Goal: Task Accomplishment & Management: Manage account settings

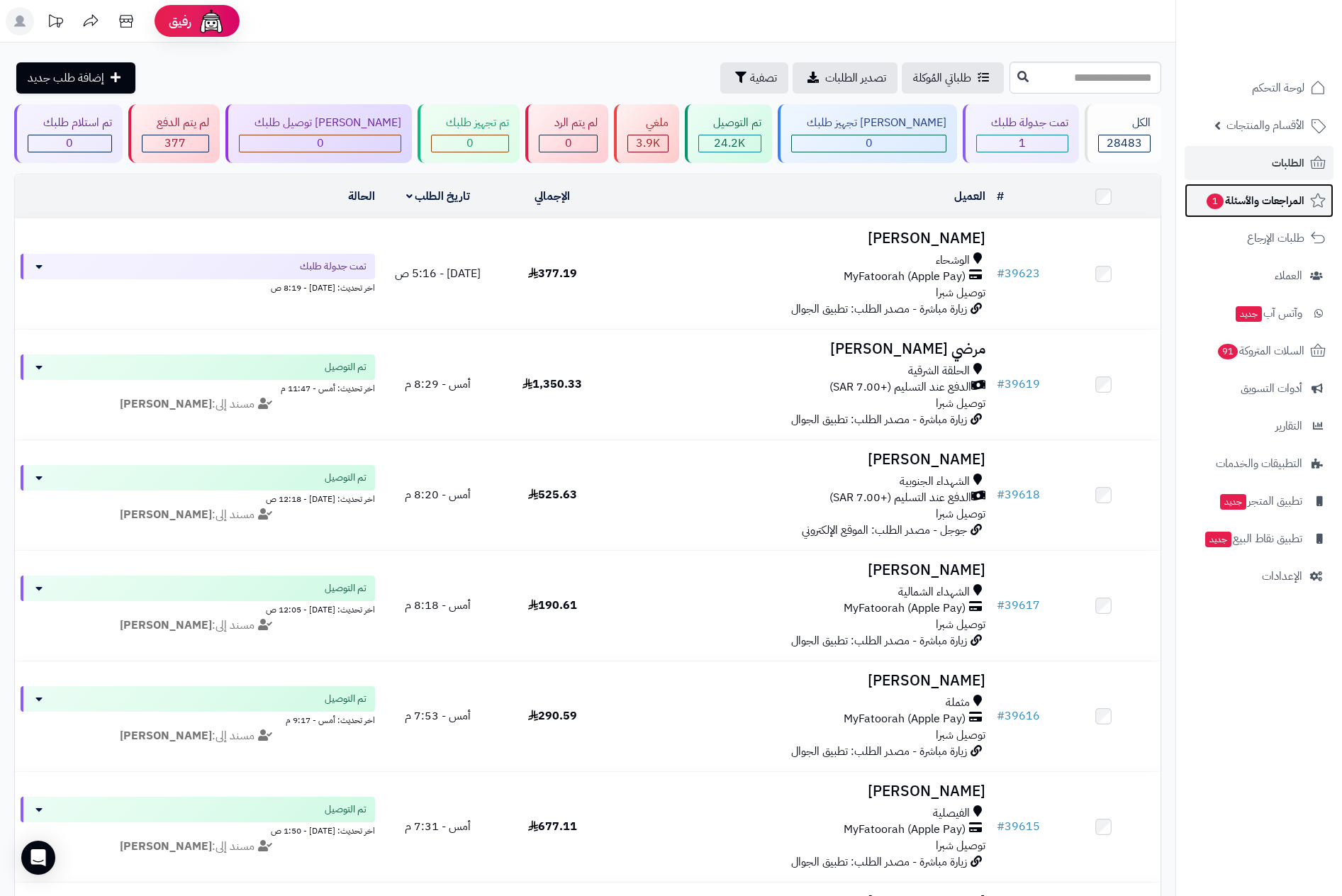
drag, startPoint x: 0, startPoint y: 0, endPoint x: 1269, endPoint y: 204, distance: 1285.3
click at [1269, 204] on span "المراجعات والأسئلة 1" at bounding box center [1255, 200] width 99 height 20
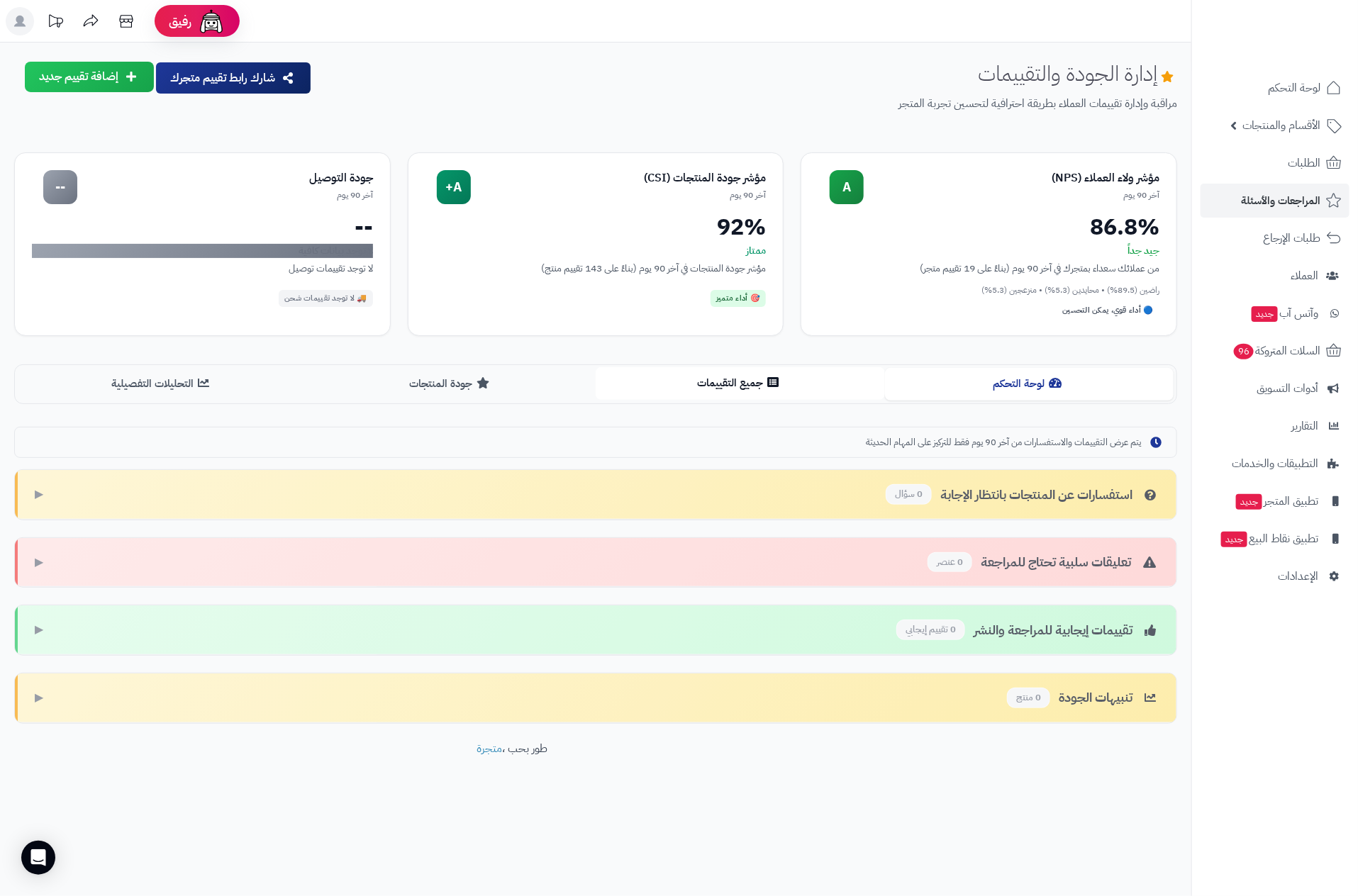
click at [720, 382] on button "جميع التقييمات" at bounding box center [740, 383] width 289 height 32
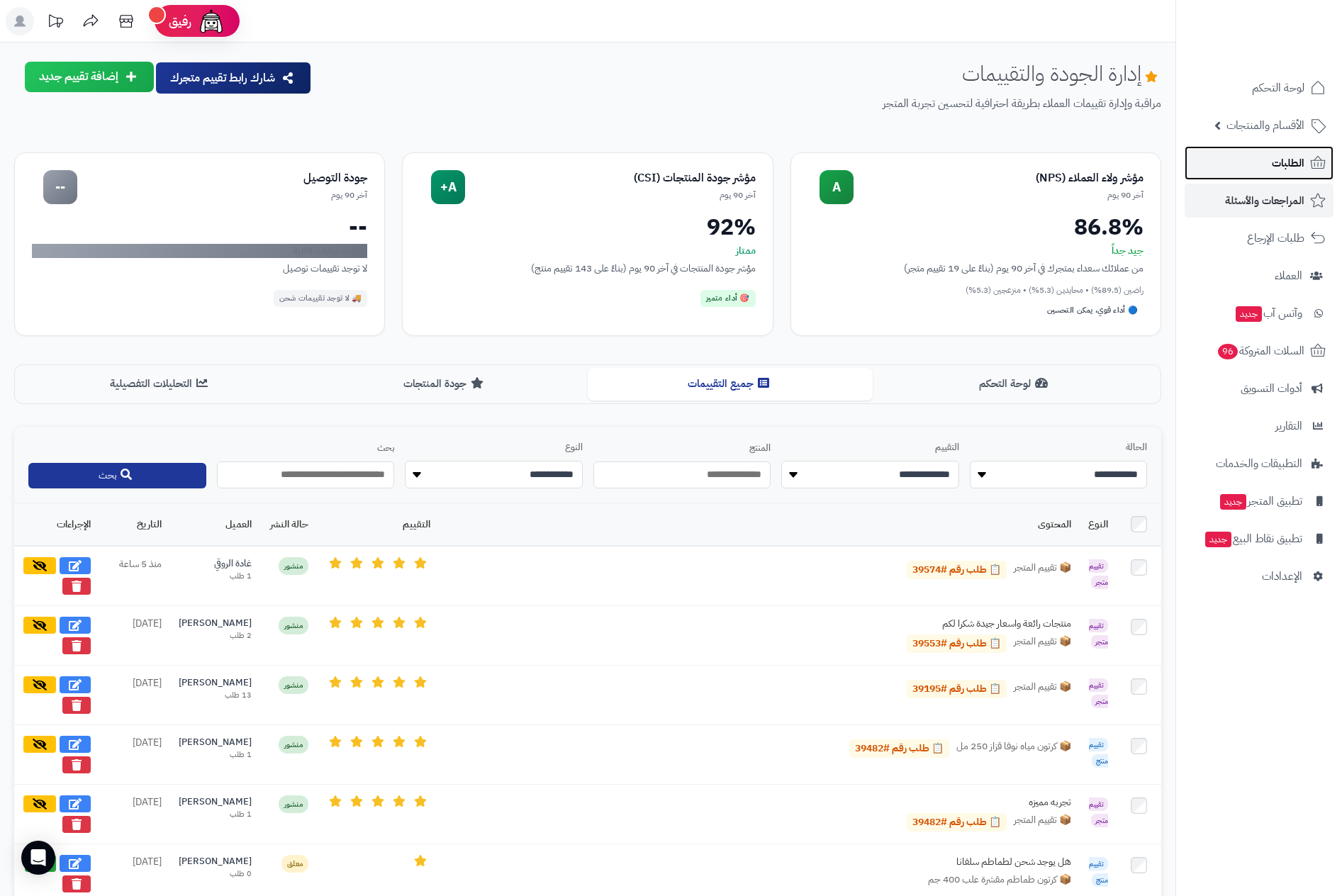
click at [1283, 161] on span "الطلبات" at bounding box center [1288, 163] width 33 height 20
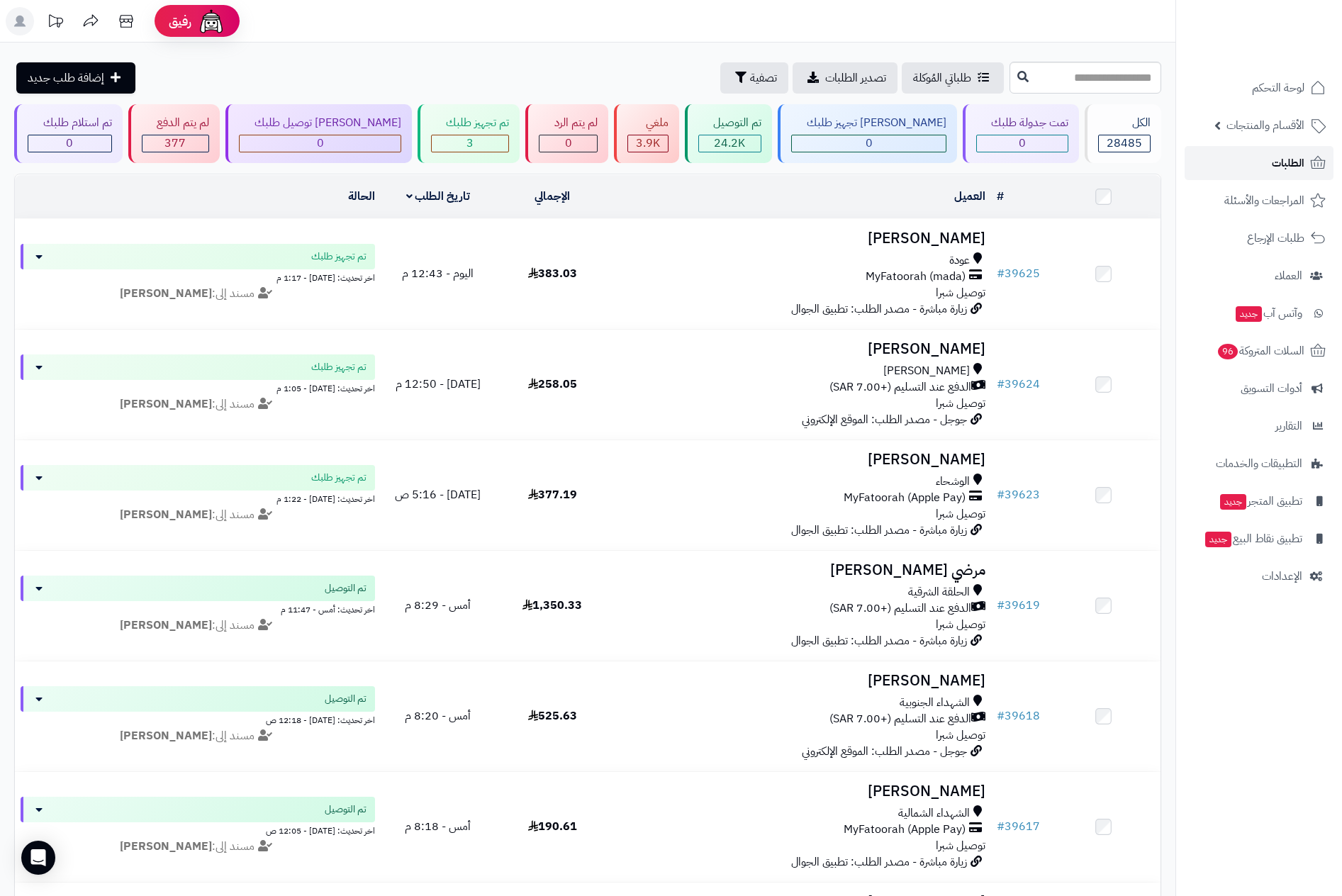
click at [1291, 158] on span "الطلبات" at bounding box center [1288, 163] width 33 height 20
click at [1285, 156] on span "الطلبات" at bounding box center [1288, 163] width 33 height 20
click at [1268, 167] on link "الطلبات" at bounding box center [1259, 164] width 149 height 34
click at [1298, 148] on link "الطلبات" at bounding box center [1259, 164] width 149 height 34
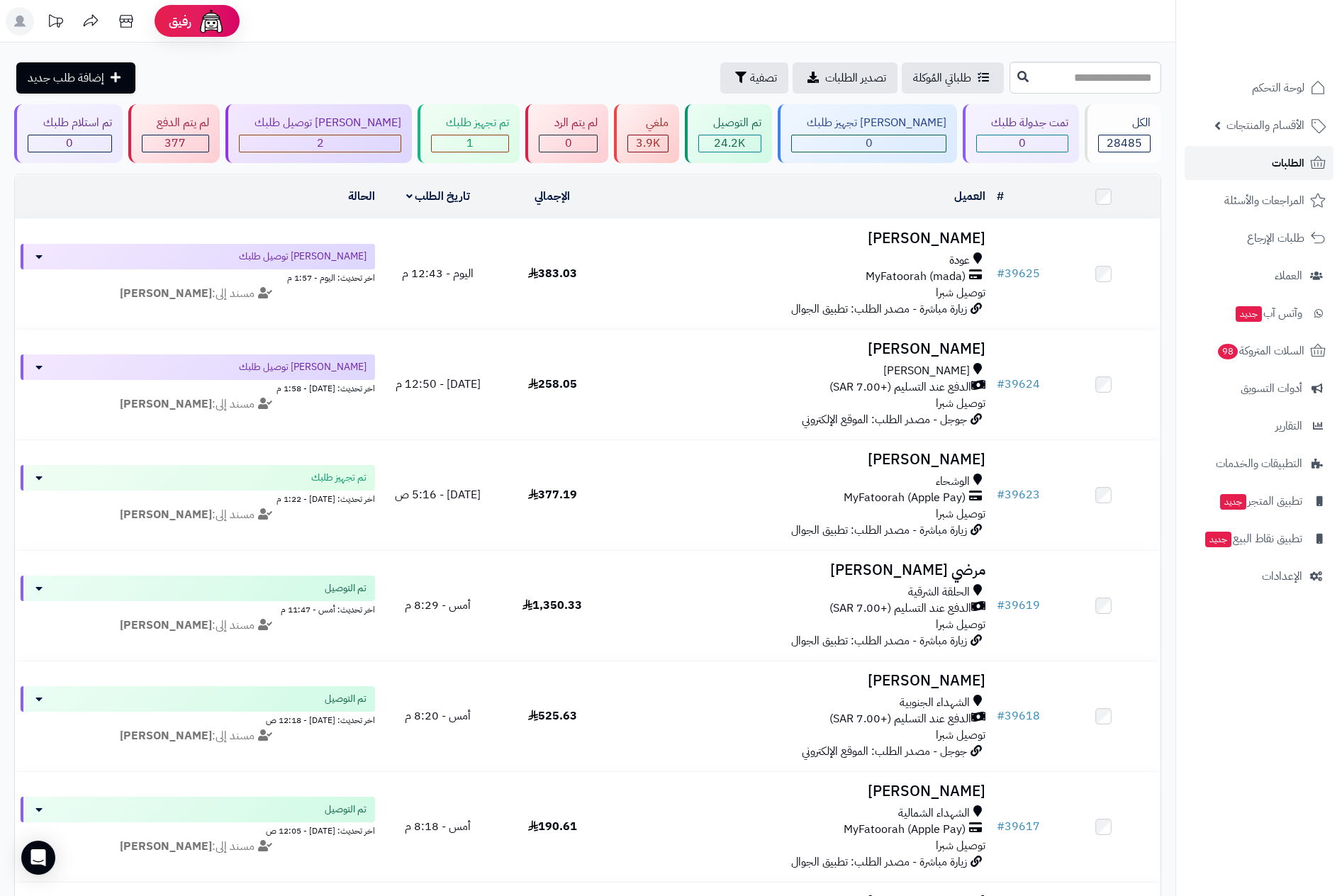
click at [1285, 166] on span "الطلبات" at bounding box center [1288, 163] width 33 height 20
